Goal: Task Accomplishment & Management: Complete application form

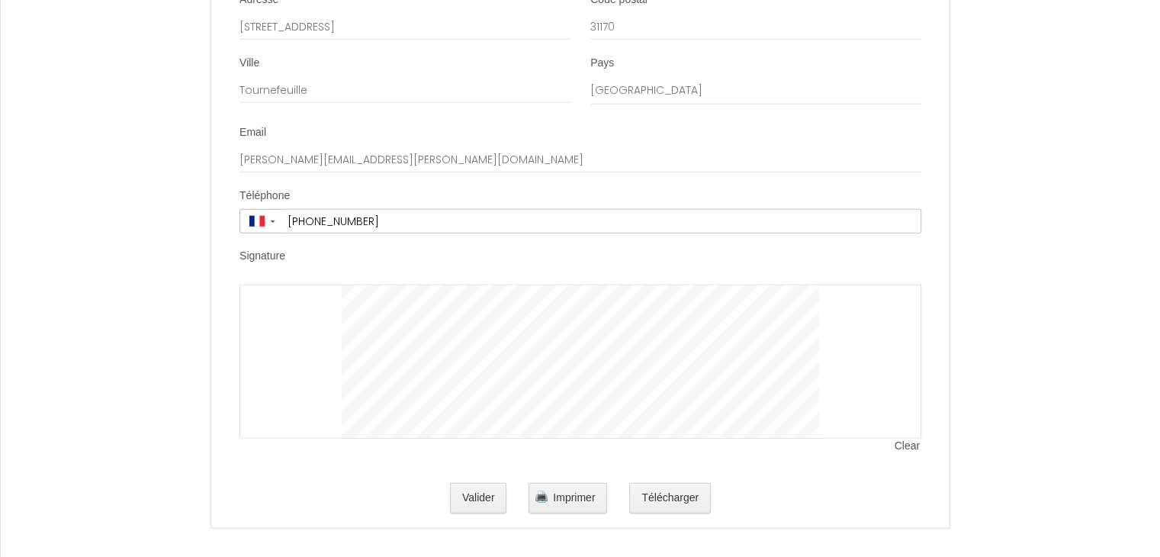
scroll to position [3961, 0]
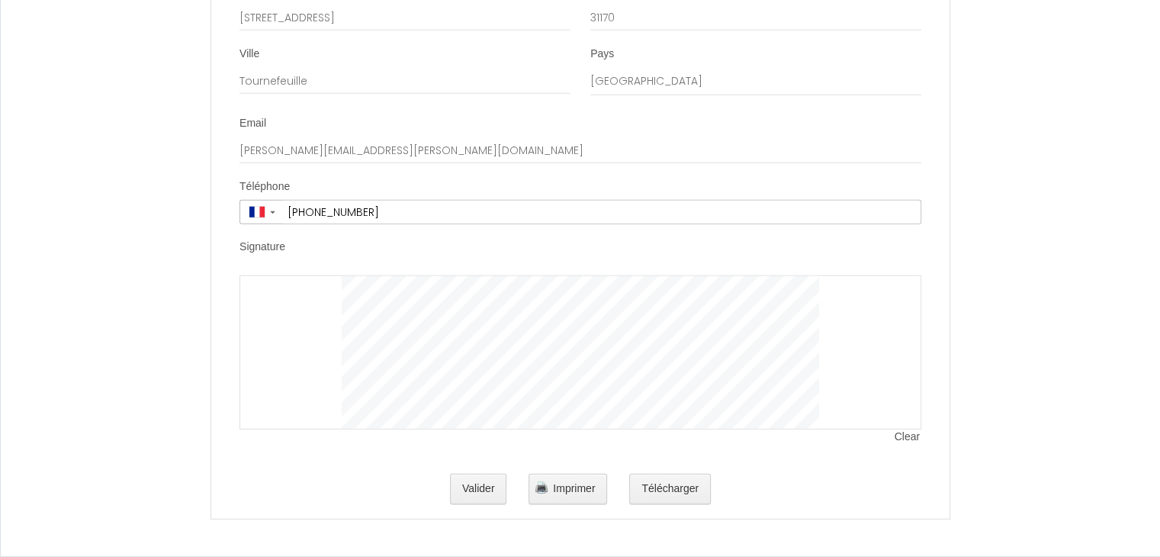
click at [464, 215] on input "[PHONE_NUMBER]" at bounding box center [601, 212] width 639 height 23
click at [906, 440] on span "Clear" at bounding box center [908, 437] width 27 height 15
click at [452, 129] on div "Email [EMAIL_ADDRESS][DOMAIN_NAME]" at bounding box center [581, 140] width 682 height 48
click at [380, 147] on input "[PERSON_NAME][EMAIL_ADDRESS][PERSON_NAME][DOMAIN_NAME]" at bounding box center [581, 150] width 682 height 27
click at [299, 310] on div at bounding box center [581, 352] width 682 height 154
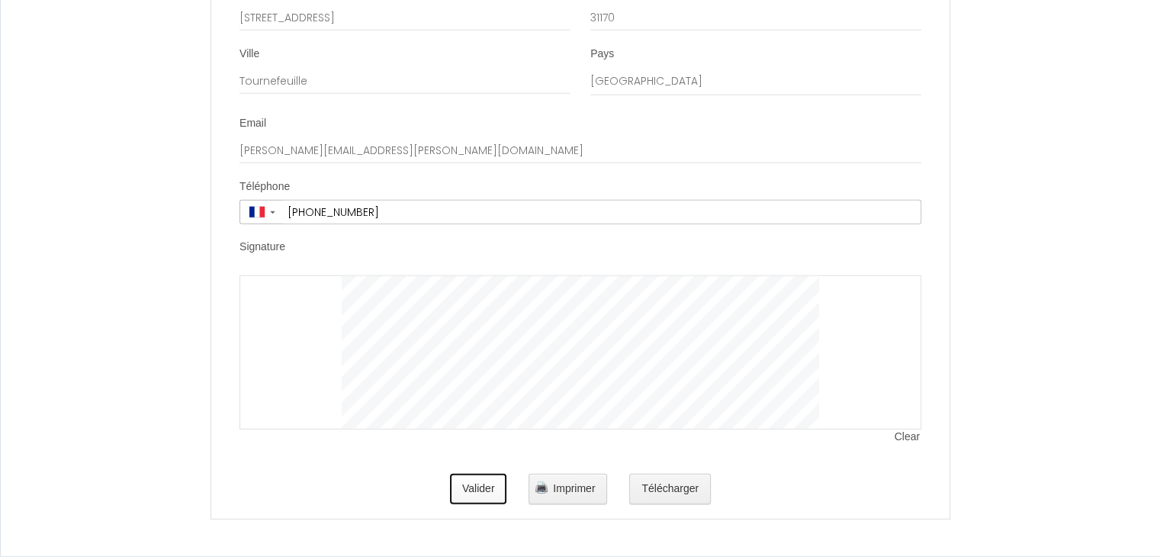
click at [475, 492] on button "Valider" at bounding box center [478, 489] width 57 height 31
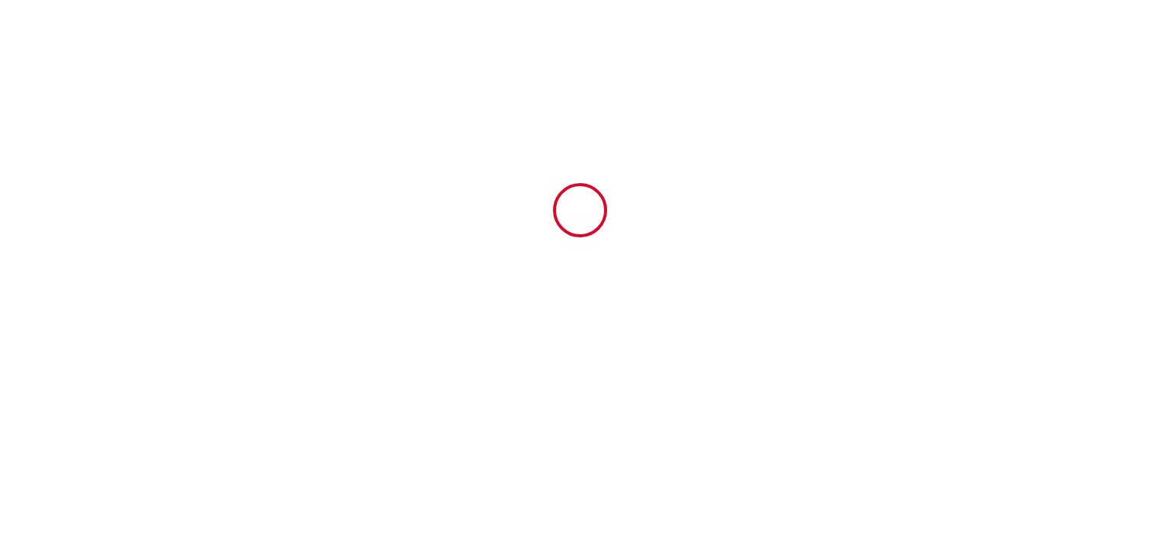
scroll to position [0, 0]
type input "660"
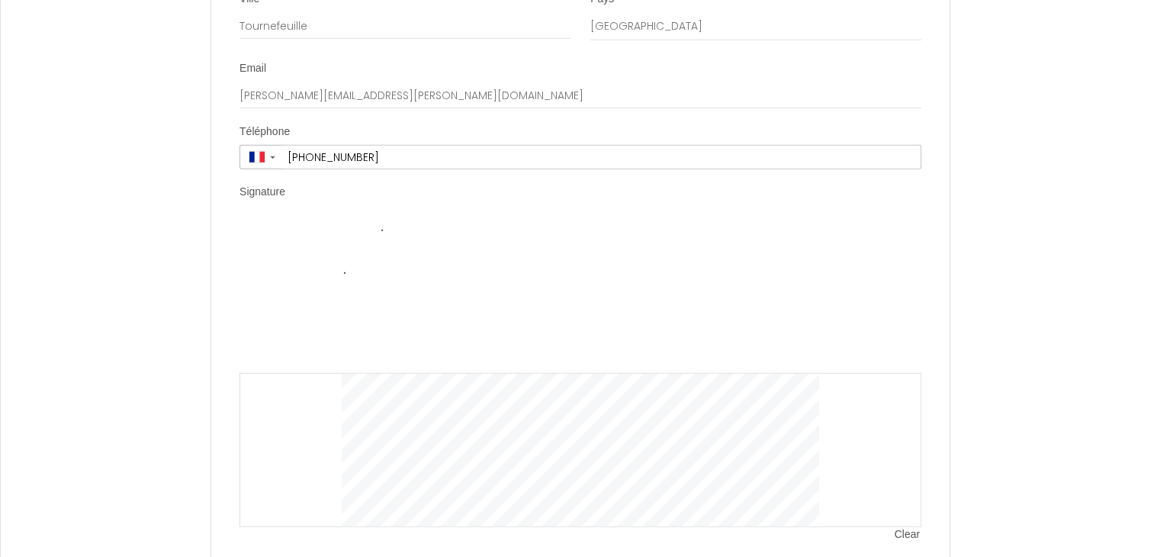
scroll to position [4114, 0]
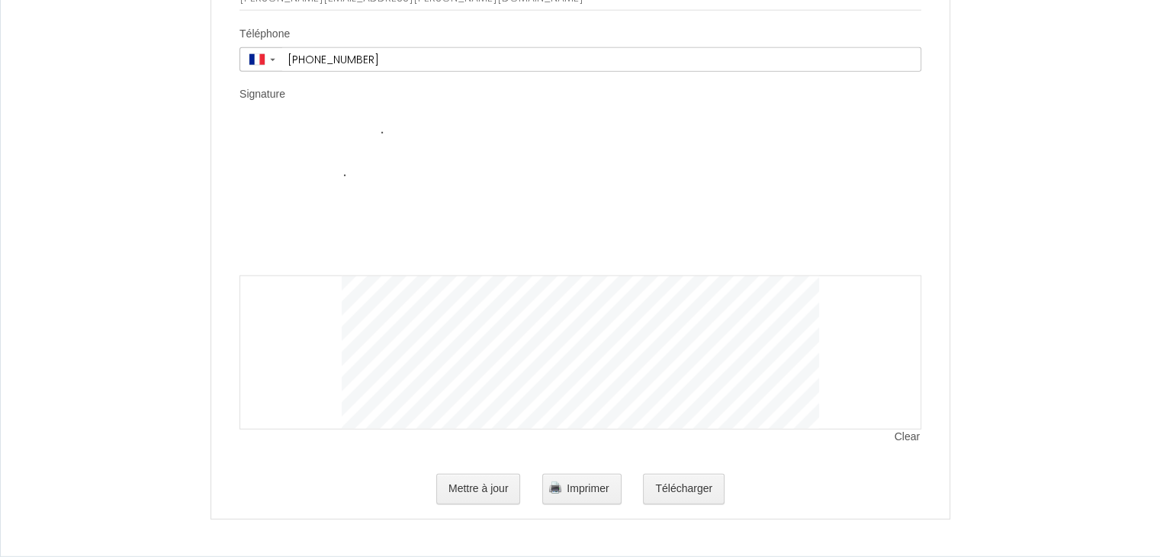
click at [377, 199] on img at bounding box center [581, 199] width 477 height 153
click at [391, 275] on div at bounding box center [581, 352] width 682 height 154
click at [488, 480] on button "Mettre à jour" at bounding box center [478, 489] width 85 height 31
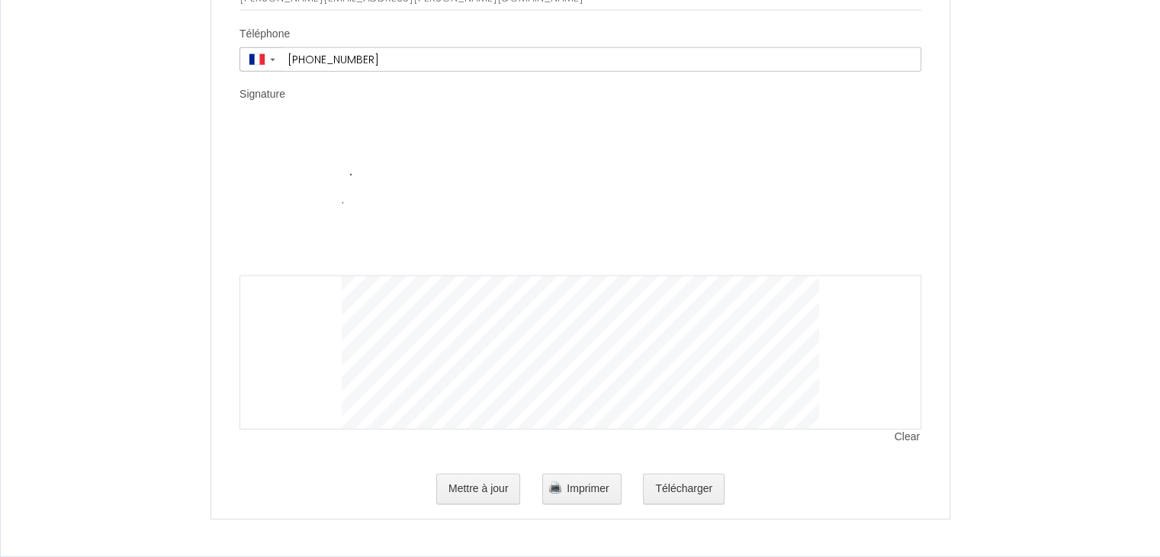
click at [325, 336] on div at bounding box center [581, 352] width 682 height 154
click at [906, 434] on span "Clear" at bounding box center [908, 437] width 27 height 15
click at [690, 488] on button "Télécharger" at bounding box center [684, 489] width 82 height 31
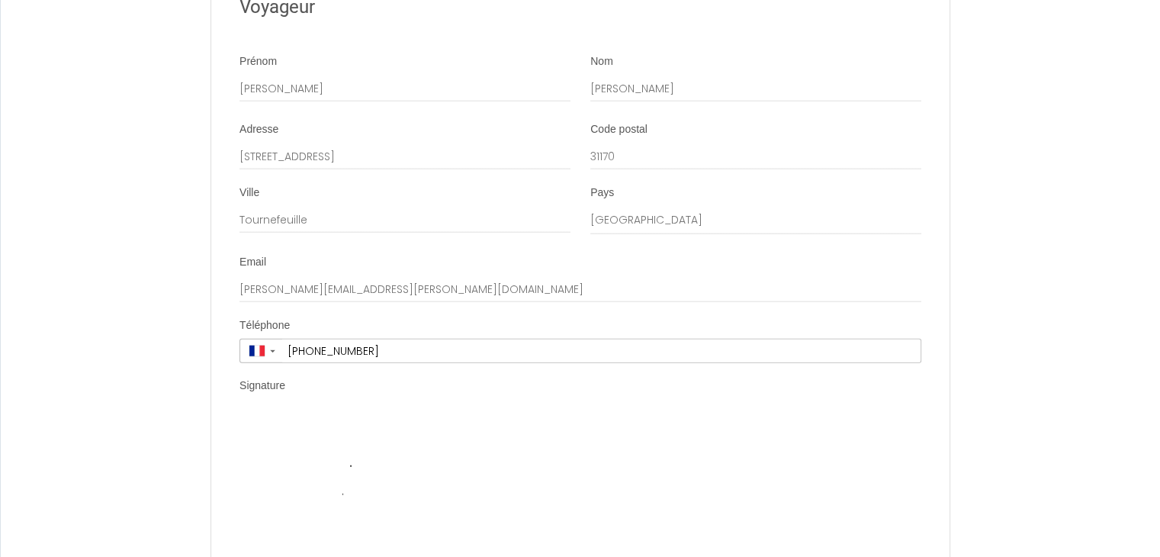
scroll to position [3732, 0]
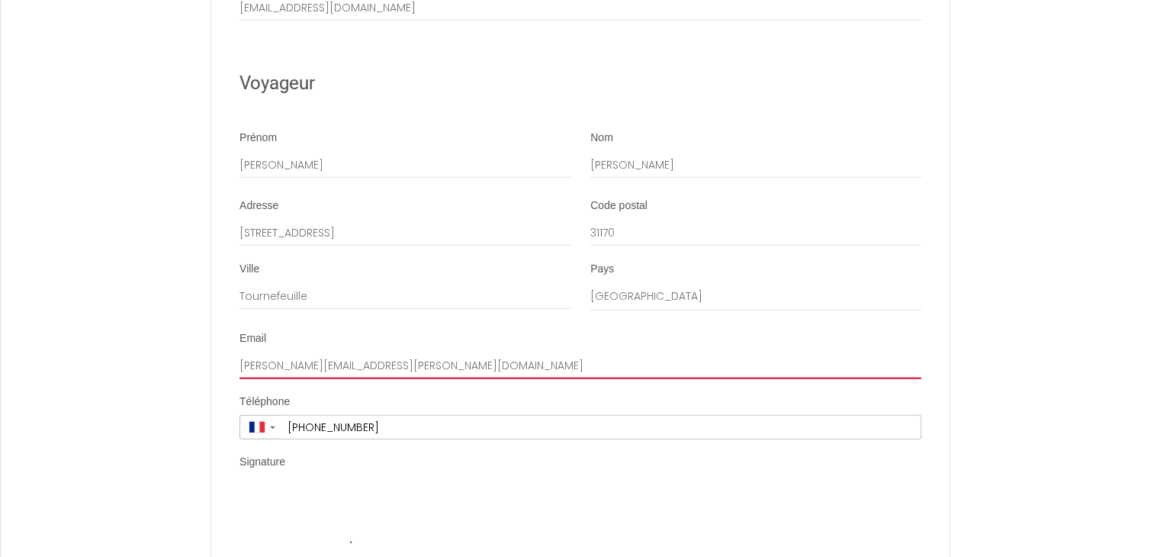
drag, startPoint x: 357, startPoint y: 381, endPoint x: 215, endPoint y: 379, distance: 141.9
click at [215, 379] on li "Email [EMAIL_ADDRESS][DOMAIN_NAME]" at bounding box center [580, 355] width 737 height 48
